Goal: Transaction & Acquisition: Subscribe to service/newsletter

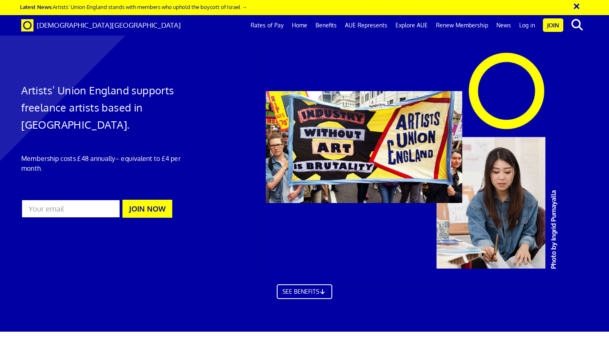
scroll to position [0, 5]
click at [554, 26] on link "Join" at bounding box center [553, 24] width 20 height 13
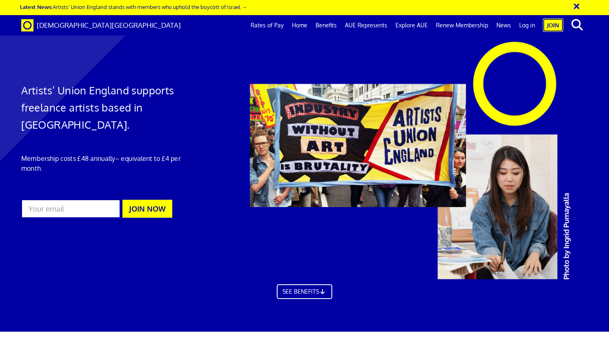
scroll to position [102, 0]
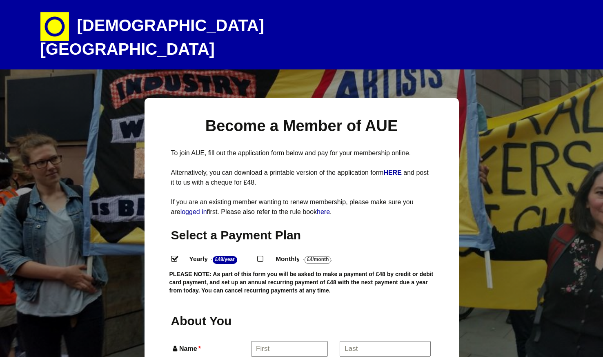
select select
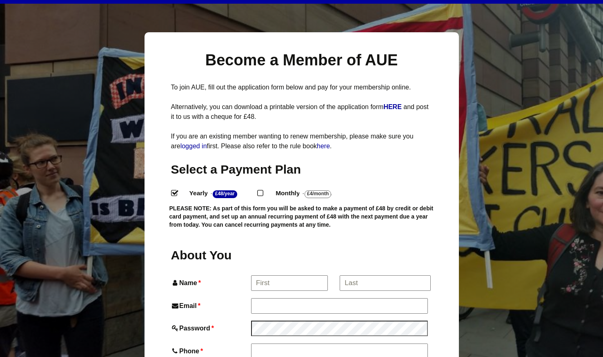
scroll to position [66, 0]
click at [257, 187] on label "Yearly - £48/Year ." at bounding box center [219, 193] width 75 height 12
click at [176, 189] on input "Yearly - £48/Year ." at bounding box center [173, 191] width 5 height 5
click at [260, 189] on input "Monthly - £4/Month ." at bounding box center [259, 191] width 5 height 5
radio input "true"
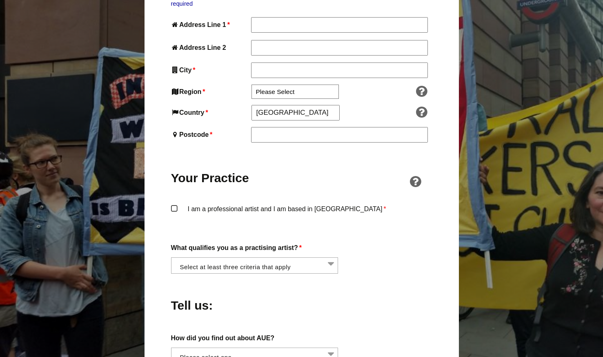
scroll to position [494, 0]
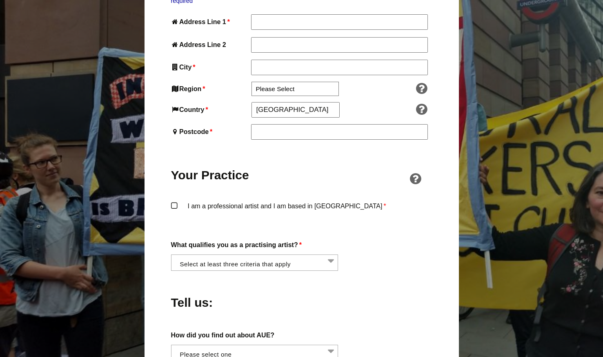
click at [323, 255] on li at bounding box center [256, 262] width 167 height 14
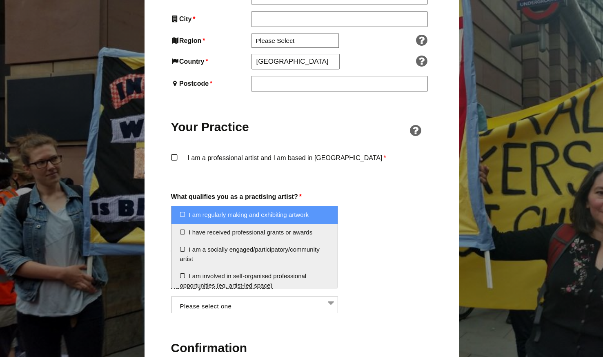
scroll to position [542, 0]
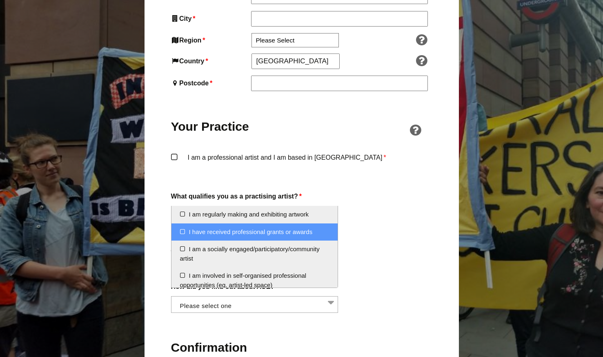
drag, startPoint x: 329, startPoint y: 226, endPoint x: 330, endPoint y: 235, distance: 9.1
click at [330, 235] on li "I have received professional grants or awards" at bounding box center [254, 232] width 166 height 18
select select "received_grants_or_awards"
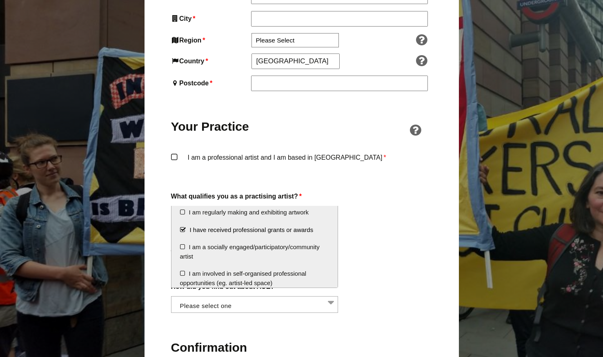
scroll to position [0, 0]
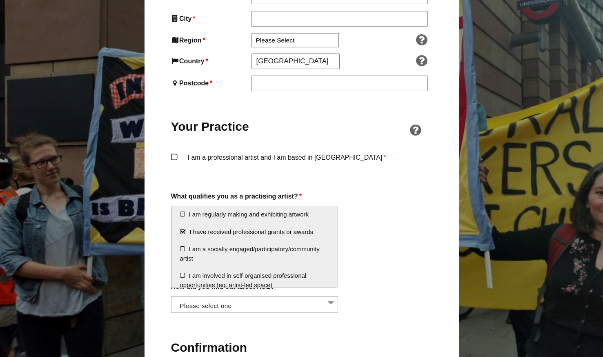
click at [182, 231] on li "I have received professional grants or awards" at bounding box center [254, 232] width 166 height 18
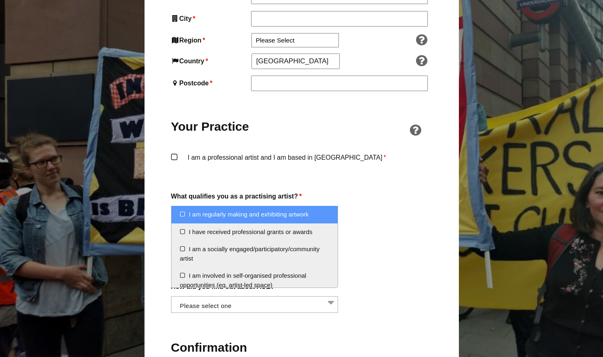
click at [184, 217] on li "I am regularly making and exhibiting artwork" at bounding box center [254, 215] width 166 height 18
select select "regularly_making_and_exhibiting_artwork"
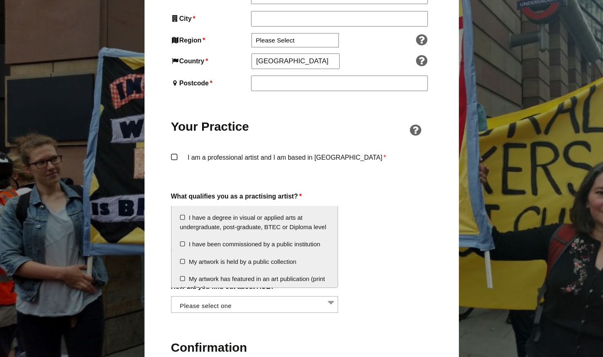
scroll to position [91, 0]
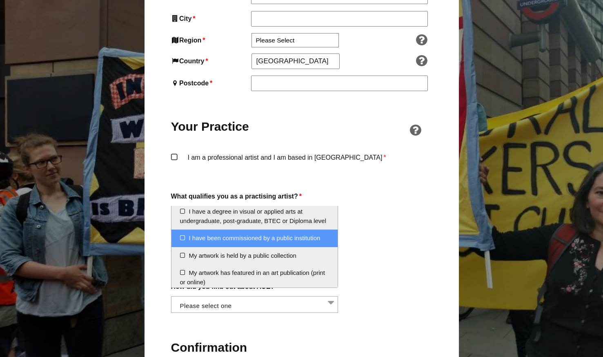
click at [182, 246] on li "I have been commissioned by a public institution" at bounding box center [254, 238] width 166 height 18
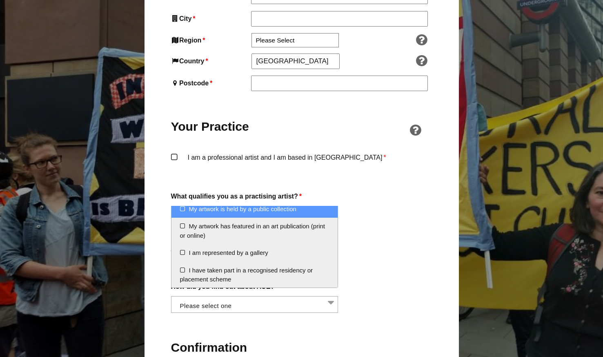
scroll to position [147, 0]
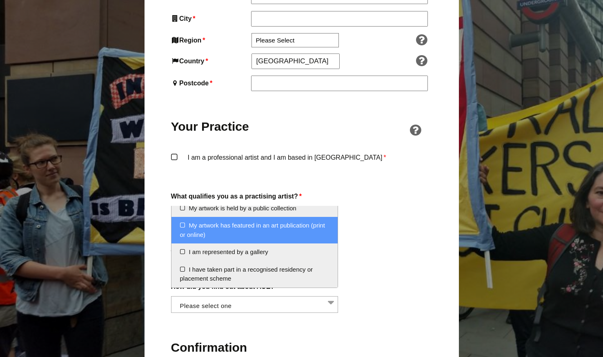
click at [182, 226] on li "My artwork has featured in an art publication (print or online)" at bounding box center [254, 230] width 166 height 27
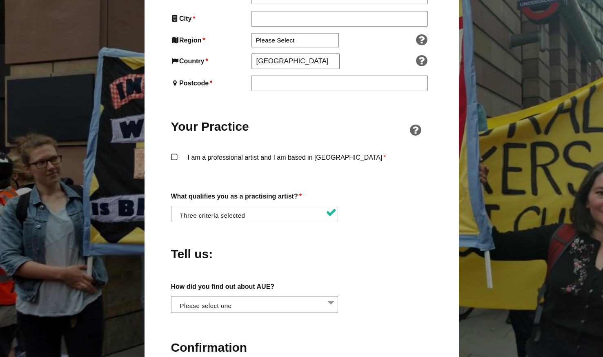
click at [368, 281] on label "How did you find out about AUE?" at bounding box center [301, 286] width 261 height 11
click at [171, 296] on select "Word of mouth Facebook Twitter Other social media National Press Specialist art…" at bounding box center [171, 301] width 0 height 10
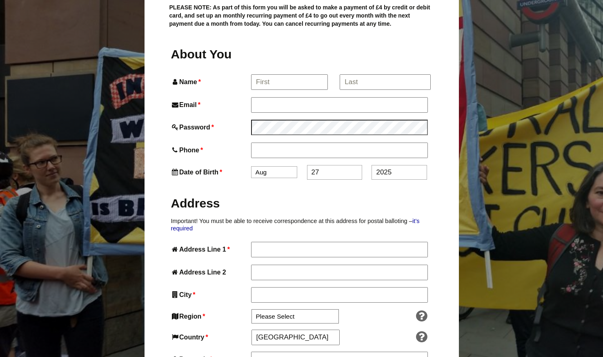
scroll to position [222, 0]
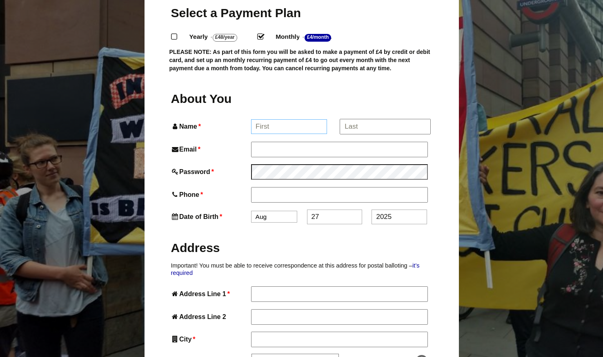
click at [301, 119] on input "Name *" at bounding box center [289, 126] width 76 height 15
type input "Evangeline"
click at [358, 119] on input "*" at bounding box center [384, 126] width 90 height 15
type input "Godfrey"
click at [348, 142] on input "Email *" at bounding box center [339, 149] width 176 height 15
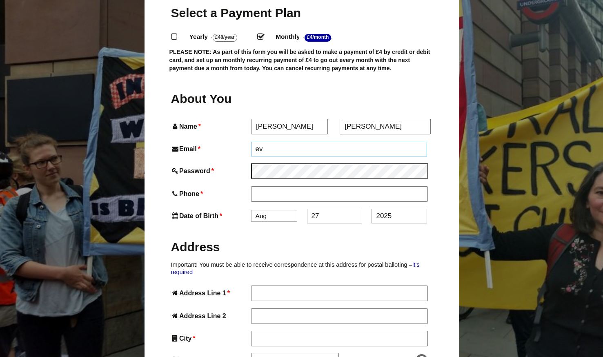
type input "e"
type input "hi.evangelineg@gmail.com"
click at [342, 186] on input "Phone *" at bounding box center [339, 193] width 176 height 15
type input "07703314117"
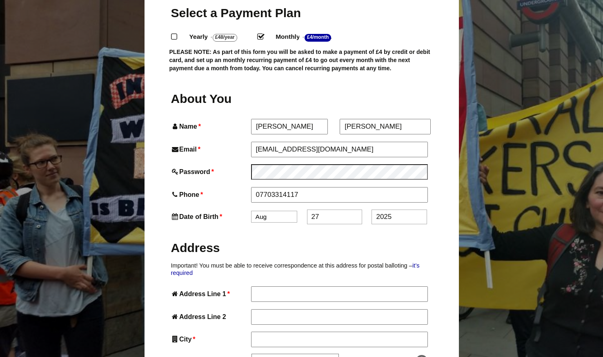
click at [331, 209] on input "27" at bounding box center [334, 216] width 55 height 15
type input "2"
type input "0"
type input "4"
drag, startPoint x: 394, startPoint y: 201, endPoint x: 363, endPoint y: 203, distance: 31.1
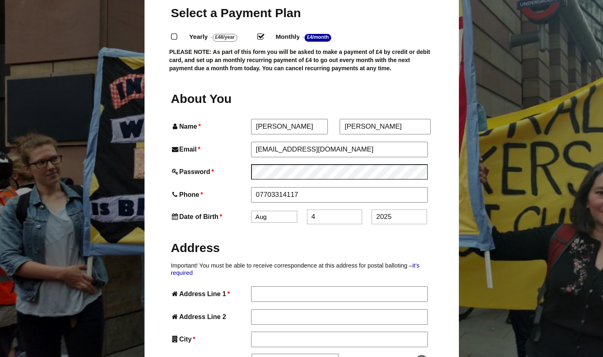
click at [363, 209] on div "Date of Birth * Jan Feb Mar Apr May Jun Jul Aug Sep Oct Nov Dec 4 2025" at bounding box center [301, 216] width 261 height 15
type input "1994"
click at [375, 231] on label "Address" at bounding box center [301, 246] width 261 height 30
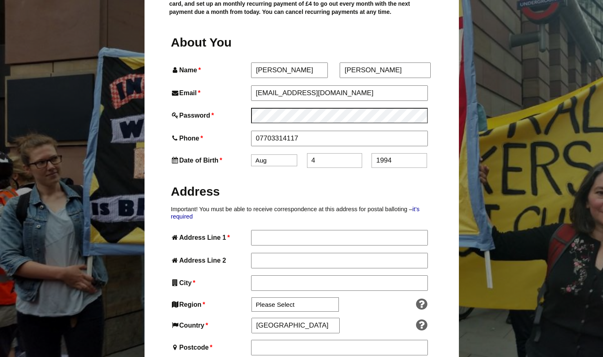
scroll to position [286, 0]
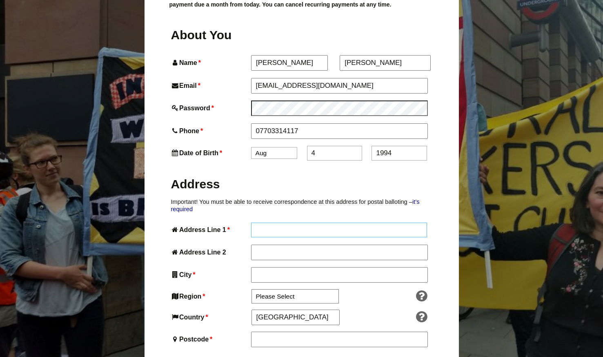
click at [368, 222] on input "Address Line 1 *" at bounding box center [339, 229] width 176 height 15
type input "60 Upper Valley Road"
type input "Meersbrook"
type input "Sheffield"
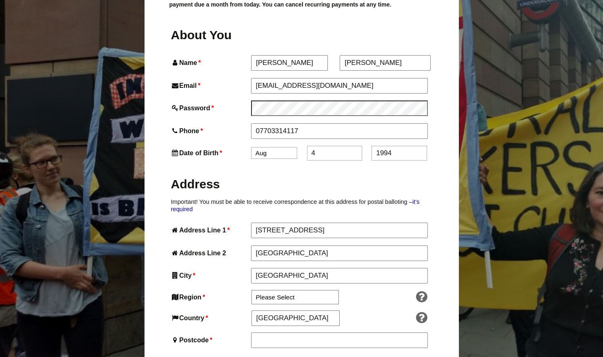
type input "S8 9HB"
type input "60 Upper Valley Road"
click at [399, 245] on input "Meersbrook" at bounding box center [339, 252] width 176 height 15
type input "Meersbrook"
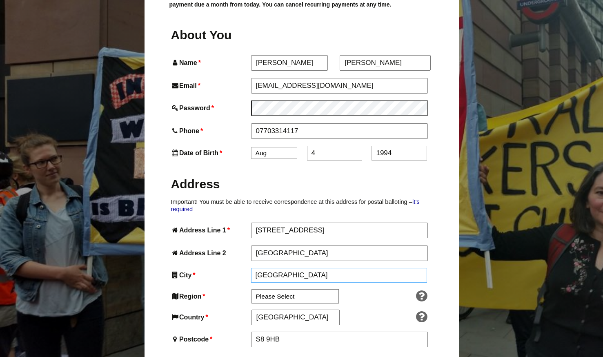
click at [402, 268] on input "Sheffield" at bounding box center [339, 275] width 176 height 15
type input "Sheffield"
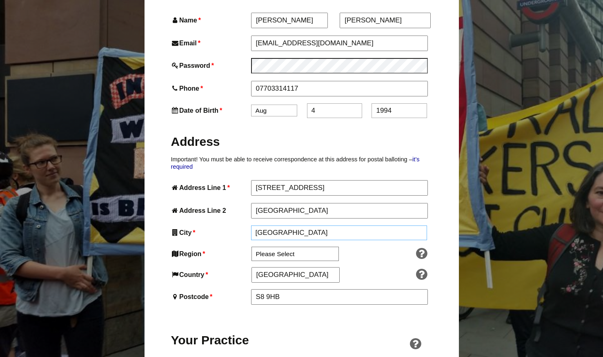
scroll to position [328, 0]
click at [310, 247] on select "Please Select South East England London North West England East of England West…" at bounding box center [294, 254] width 87 height 14
select select "Yorkshire and the Humber"
click at [251, 247] on select "Please Select South East England London North West England East of England West…" at bounding box center [294, 254] width 87 height 14
click at [296, 289] on input "S8 9HB" at bounding box center [339, 296] width 176 height 15
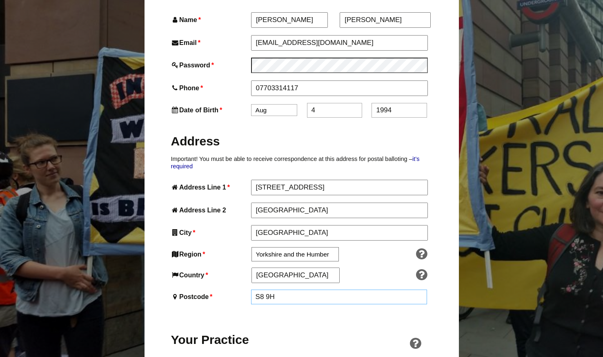
type input "S8 9HB"
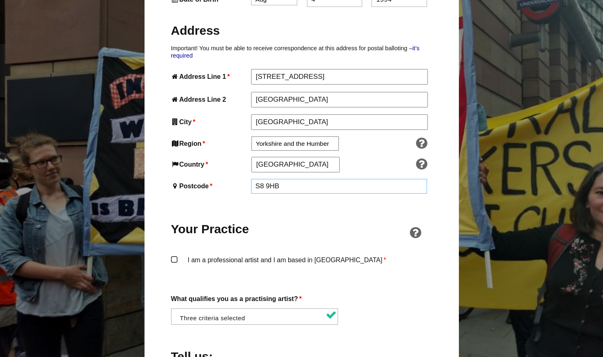
scroll to position [446, 0]
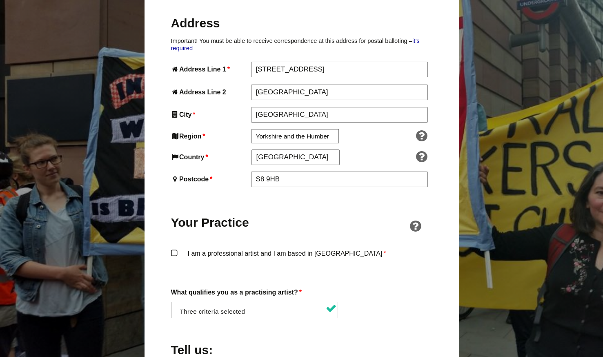
click at [175, 248] on label "I am a professional artist and I am based in England *" at bounding box center [301, 260] width 261 height 24
click at [0, 0] on input "I am a professional artist and I am based in England *" at bounding box center [0, 0] width 0 height 0
click at [414, 219] on icon at bounding box center [415, 225] width 17 height 13
click at [382, 211] on link "Membership Criteria →" at bounding box center [361, 209] width 67 height 7
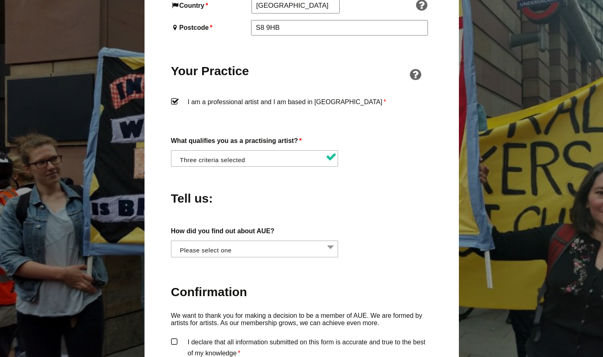
scroll to position [598, 0]
click at [330, 240] on li at bounding box center [256, 247] width 167 height 14
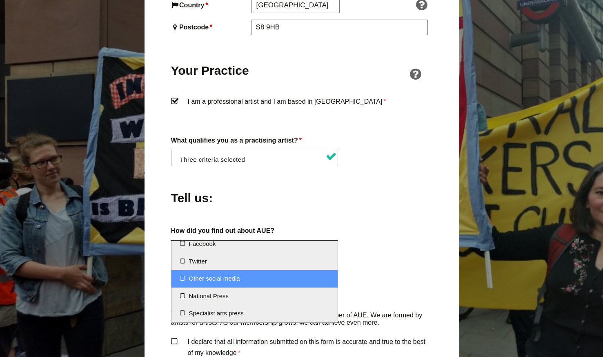
scroll to position [0, 0]
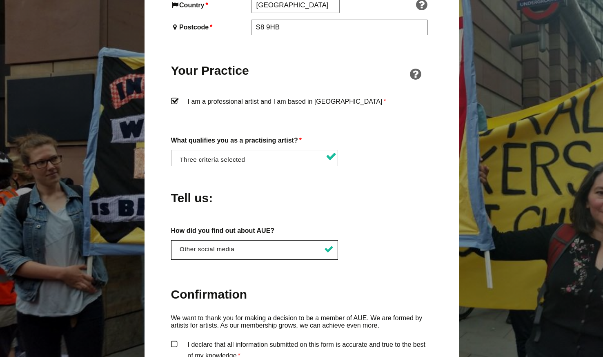
select select "Other social media"
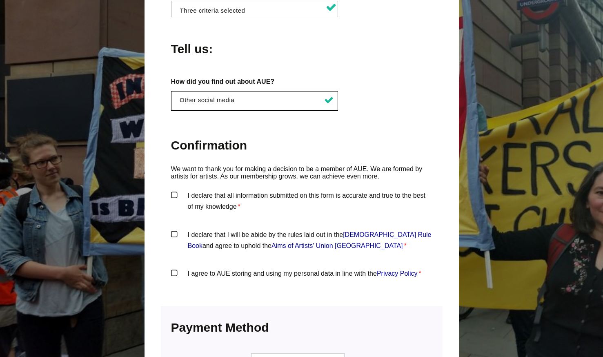
scroll to position [745, 0]
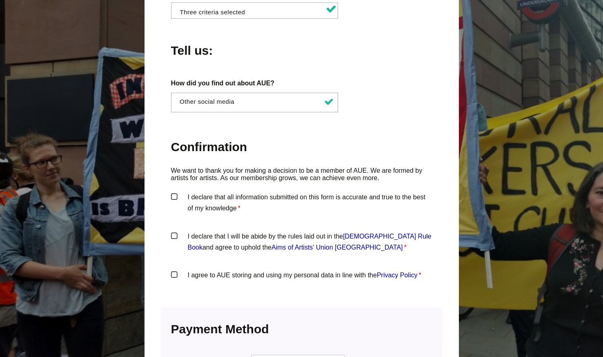
click at [179, 191] on label "I declare that all information submitted on this form is accurate and true to t…" at bounding box center [301, 203] width 261 height 24
click at [0, 0] on input "I declare that all information submitted on this form is accurate and true to t…" at bounding box center [0, 0] width 0 height 0
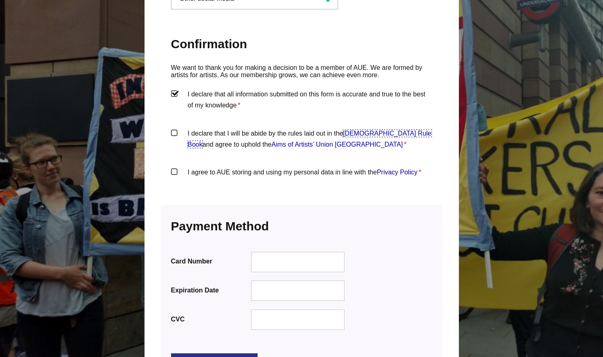
scroll to position [848, 0]
click at [175, 128] on label "I declare that I will be abide by the rules laid out in the Artists' Union Engl…" at bounding box center [301, 140] width 261 height 24
click at [0, 0] on input "I declare that I will be abide by the rules laid out in the Artists' Union Engl…" at bounding box center [0, 0] width 0 height 0
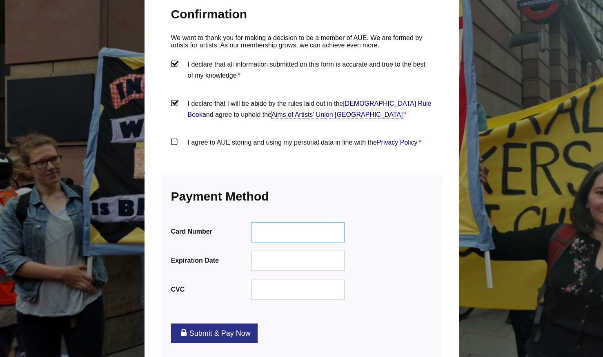
scroll to position [895, 0]
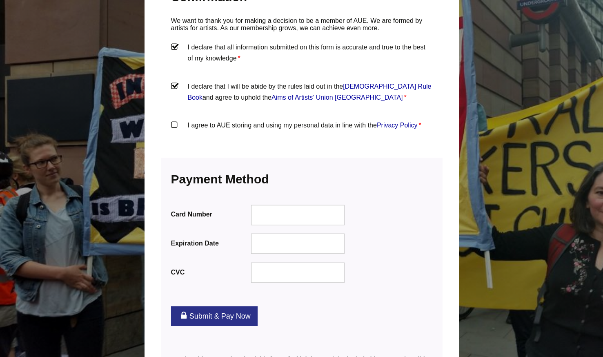
click at [178, 120] on label "I agree to AUE storing and using my personal data in line with the Privacy Poli…" at bounding box center [301, 132] width 261 height 24
click at [0, 0] on input "I agree to AUE storing and using my personal data in line with the Privacy Poli…" at bounding box center [0, 0] width 0 height 0
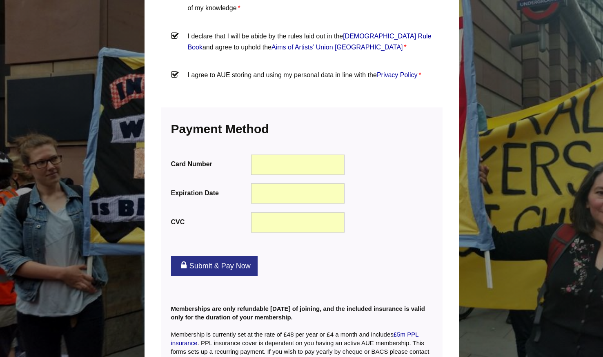
scroll to position [949, 0]
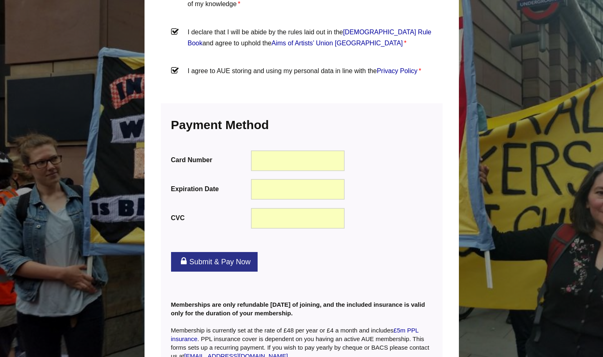
click at [220, 252] on link "Submit & Pay Now" at bounding box center [214, 262] width 86 height 20
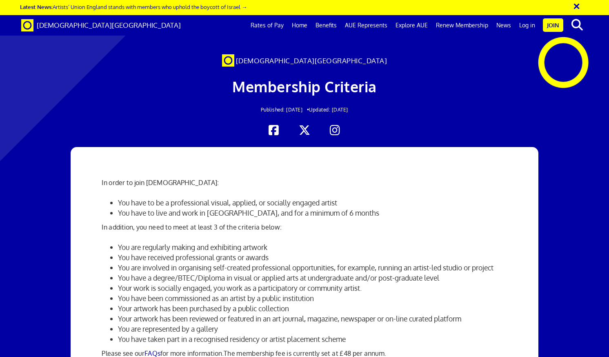
scroll to position [89, 0]
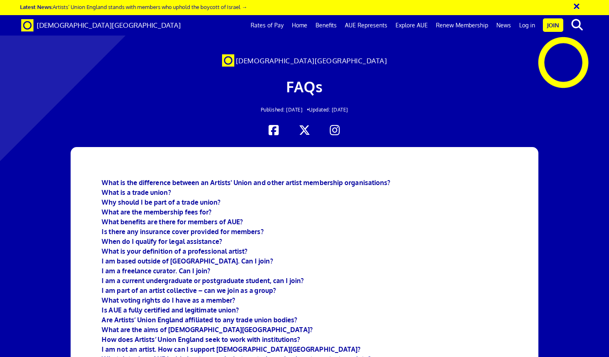
scroll to position [2968, 0]
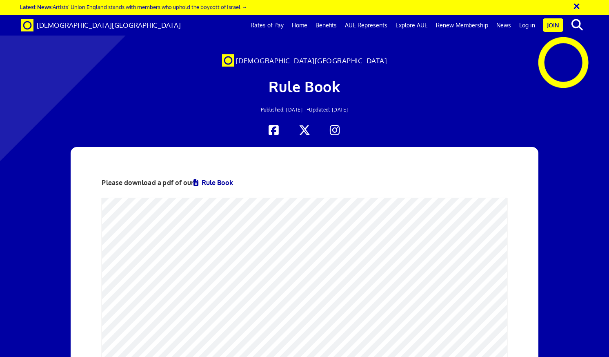
scroll to position [212, 0]
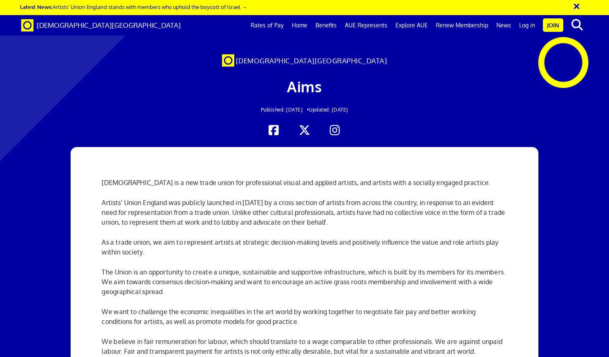
scroll to position [237, 0]
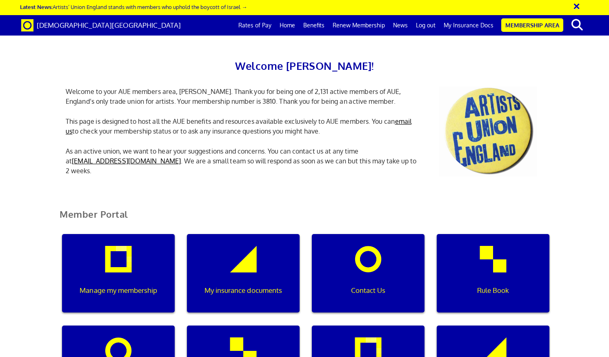
scroll to position [0, 2]
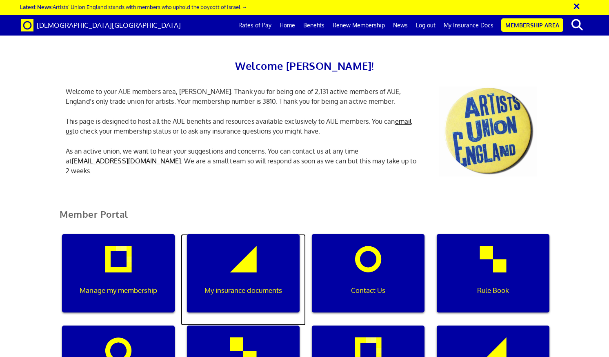
click at [252, 297] on div "My insurance documents" at bounding box center [243, 273] width 113 height 78
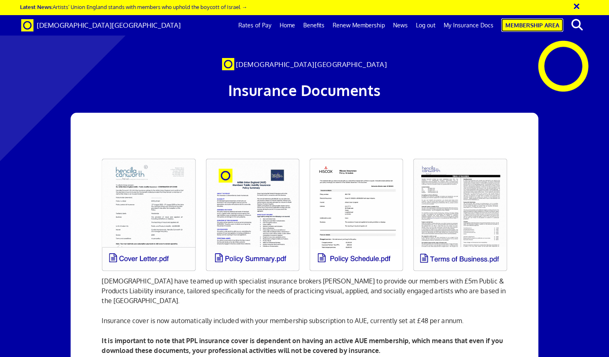
click at [529, 28] on link "Membership Area" at bounding box center [532, 24] width 62 height 13
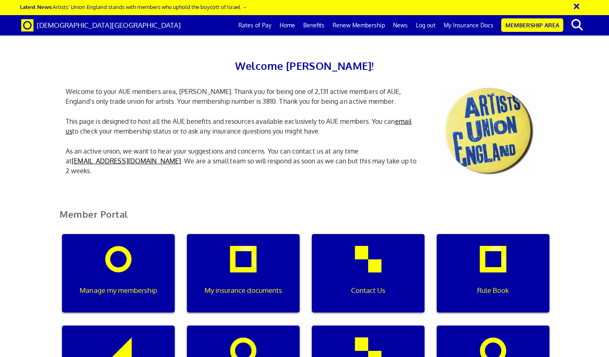
scroll to position [0, 2]
drag, startPoint x: 467, startPoint y: 133, endPoint x: 414, endPoint y: 195, distance: 81.9
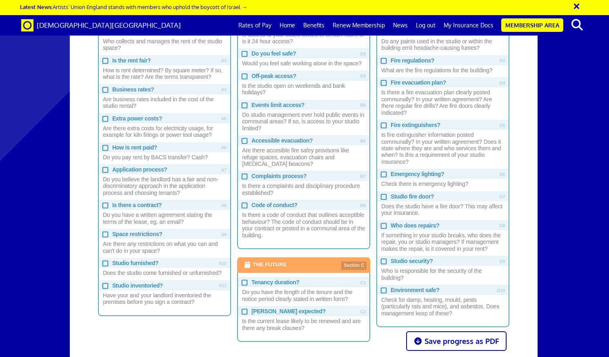
scroll to position [512, 0]
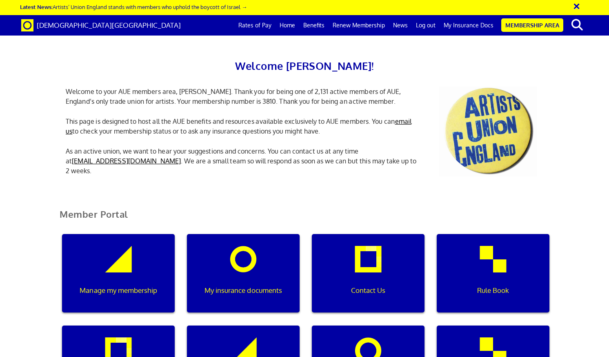
scroll to position [0, 2]
drag, startPoint x: 488, startPoint y: 129, endPoint x: 429, endPoint y: 207, distance: 97.6
click at [429, 207] on div "Member Portal" at bounding box center [304, 217] width 502 height 32
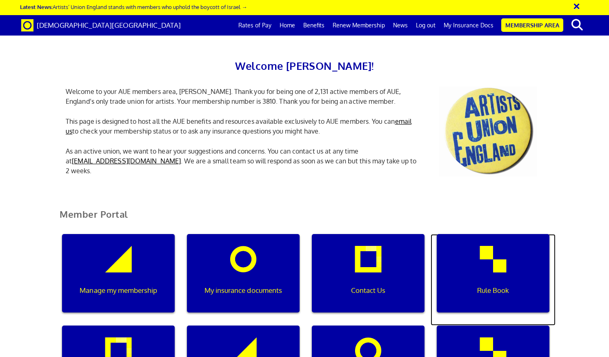
click at [494, 234] on div "Rule Book" at bounding box center [492, 273] width 113 height 78
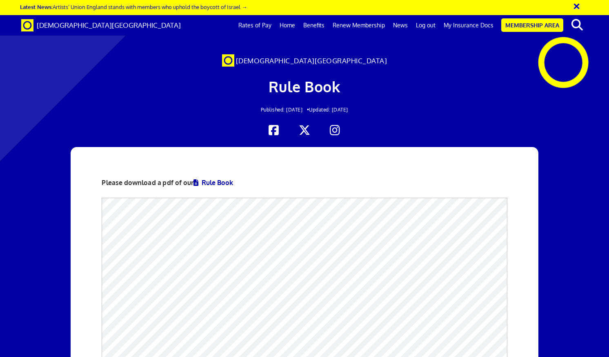
scroll to position [252, 0]
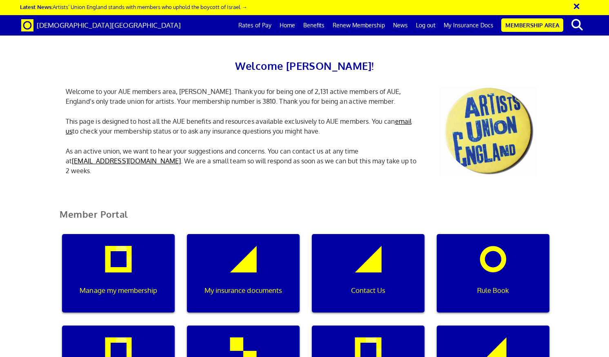
scroll to position [208, 0]
click at [126, 325] on div "Rates of Pay" at bounding box center [118, 364] width 113 height 78
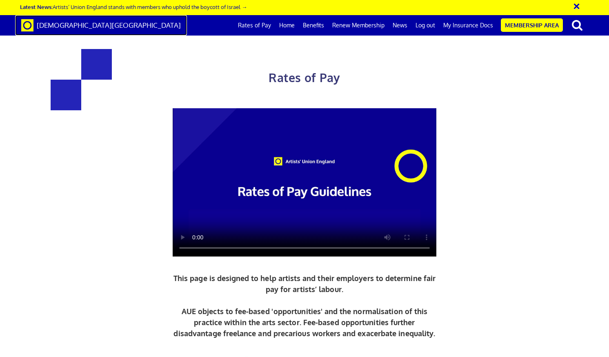
click at [30, 23] on span at bounding box center [27, 25] width 12 height 9
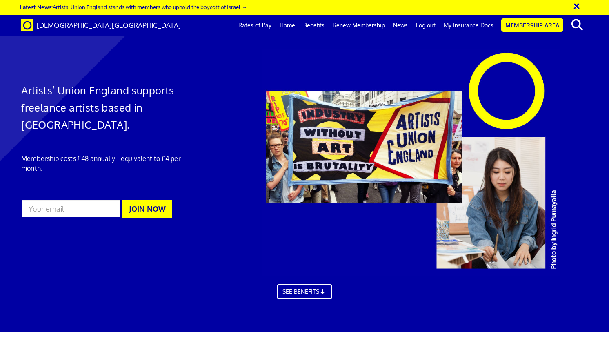
scroll to position [0, 5]
click at [518, 26] on link "Membership Area" at bounding box center [532, 24] width 62 height 13
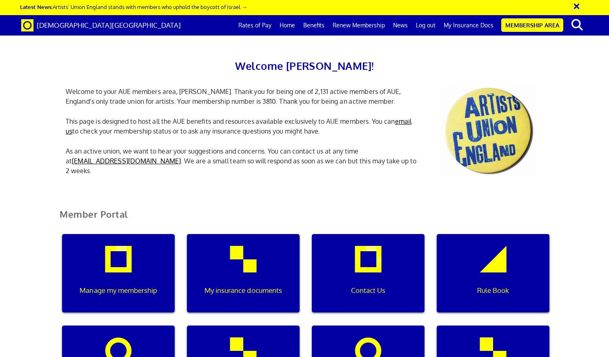
scroll to position [0, 2]
drag, startPoint x: 494, startPoint y: 111, endPoint x: 430, endPoint y: 209, distance: 117.0
click at [430, 209] on h2 "Member Portal" at bounding box center [304, 219] width 502 height 20
